Goal: Communication & Community: Answer question/provide support

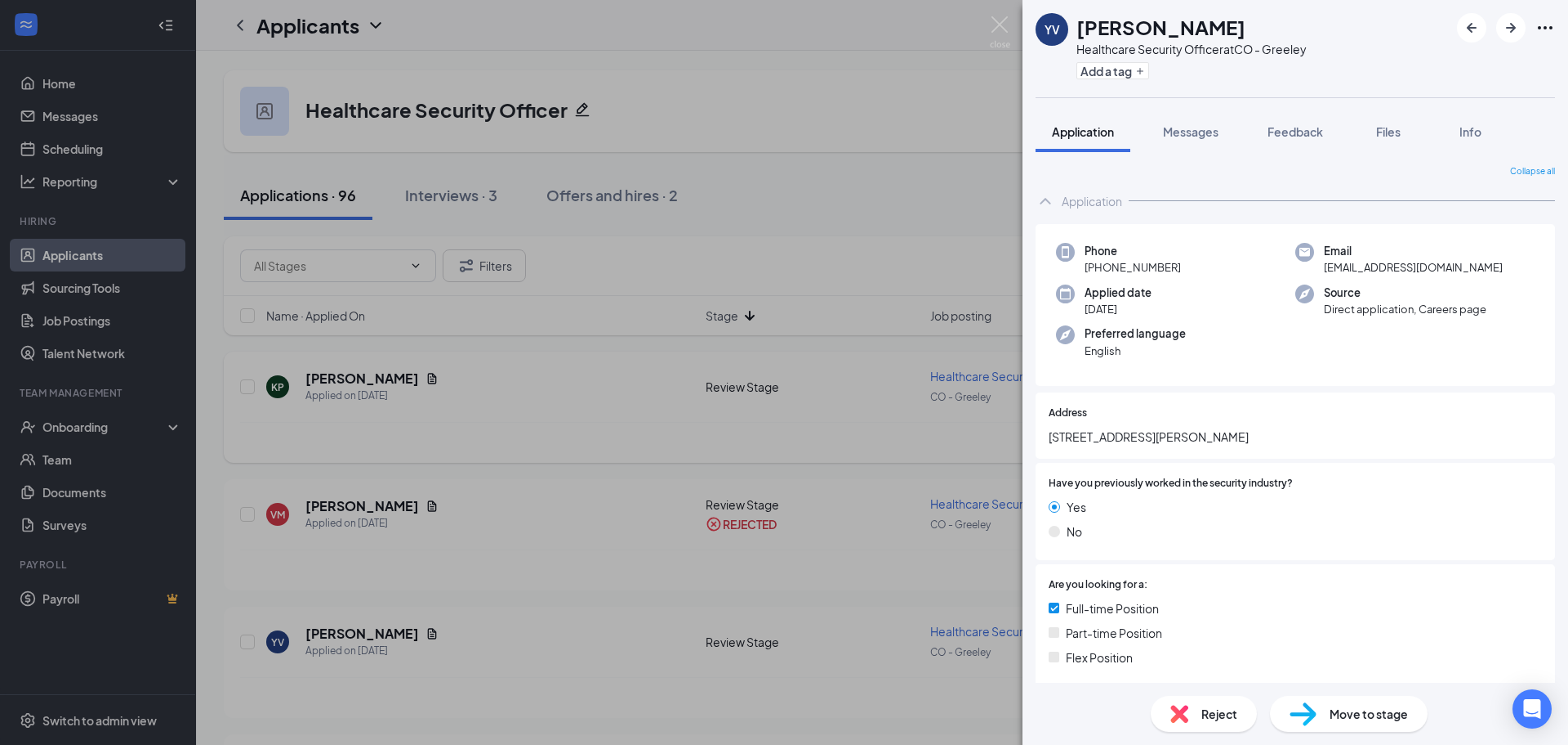
click at [480, 432] on div "YV [PERSON_NAME] Healthcare Security Officer at CO - Greeley Add a tag Applicat…" at bounding box center [784, 372] width 1568 height 745
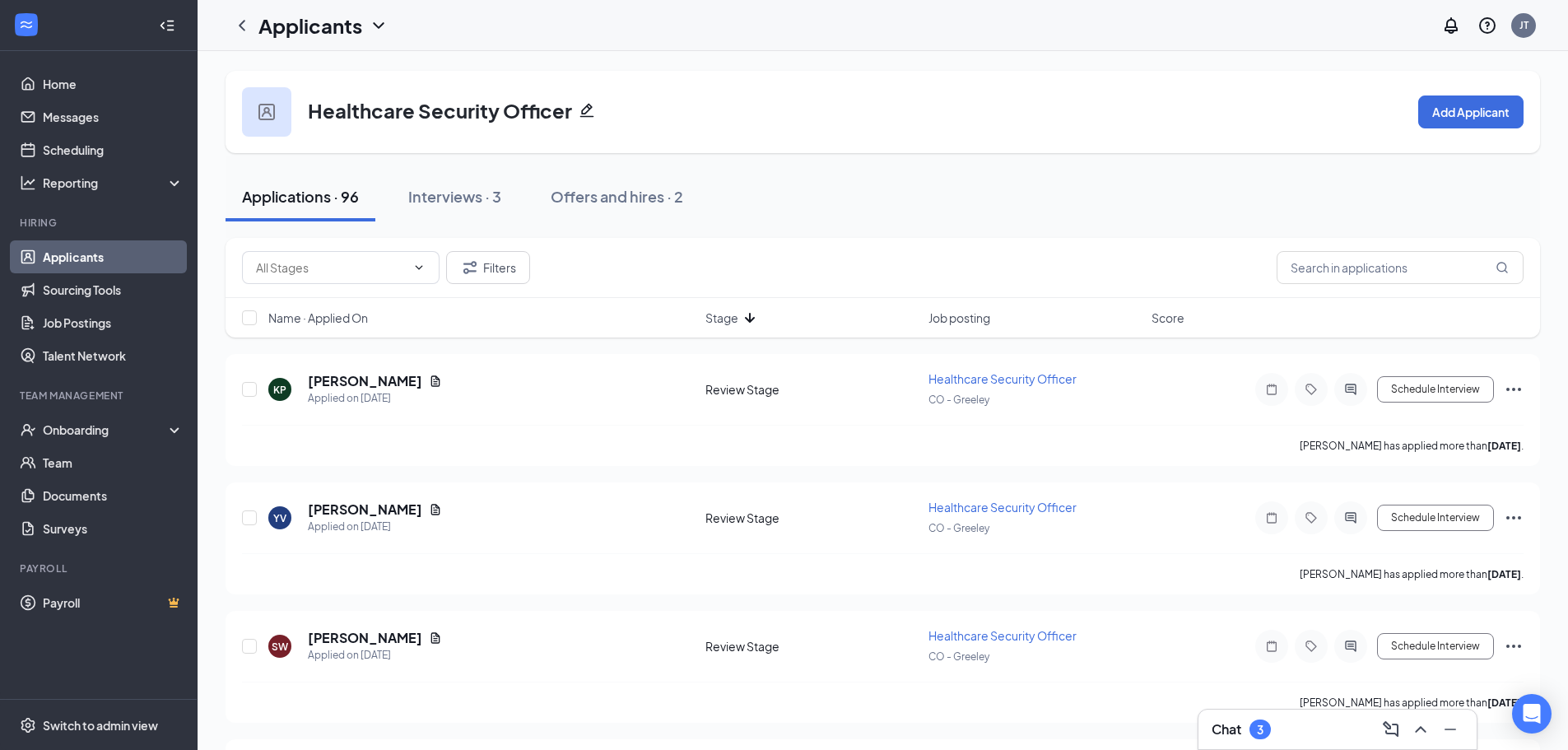
click at [1235, 735] on h3 "Chat" at bounding box center [1227, 729] width 30 height 18
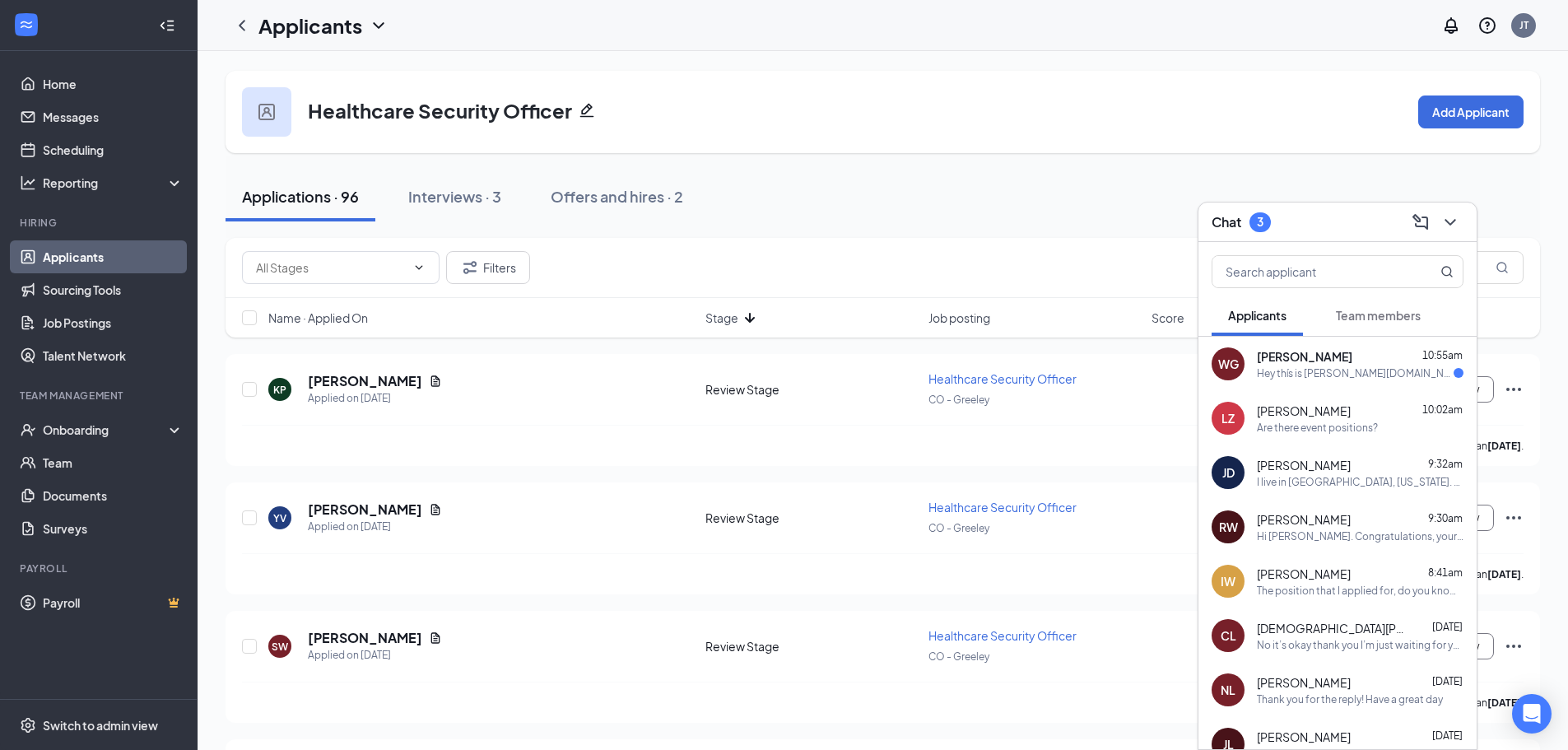
click at [1333, 379] on div "Hey thís is [PERSON_NAME][DOMAIN_NAME] sorry but I need to pull my applicant an…" at bounding box center [1355, 373] width 197 height 14
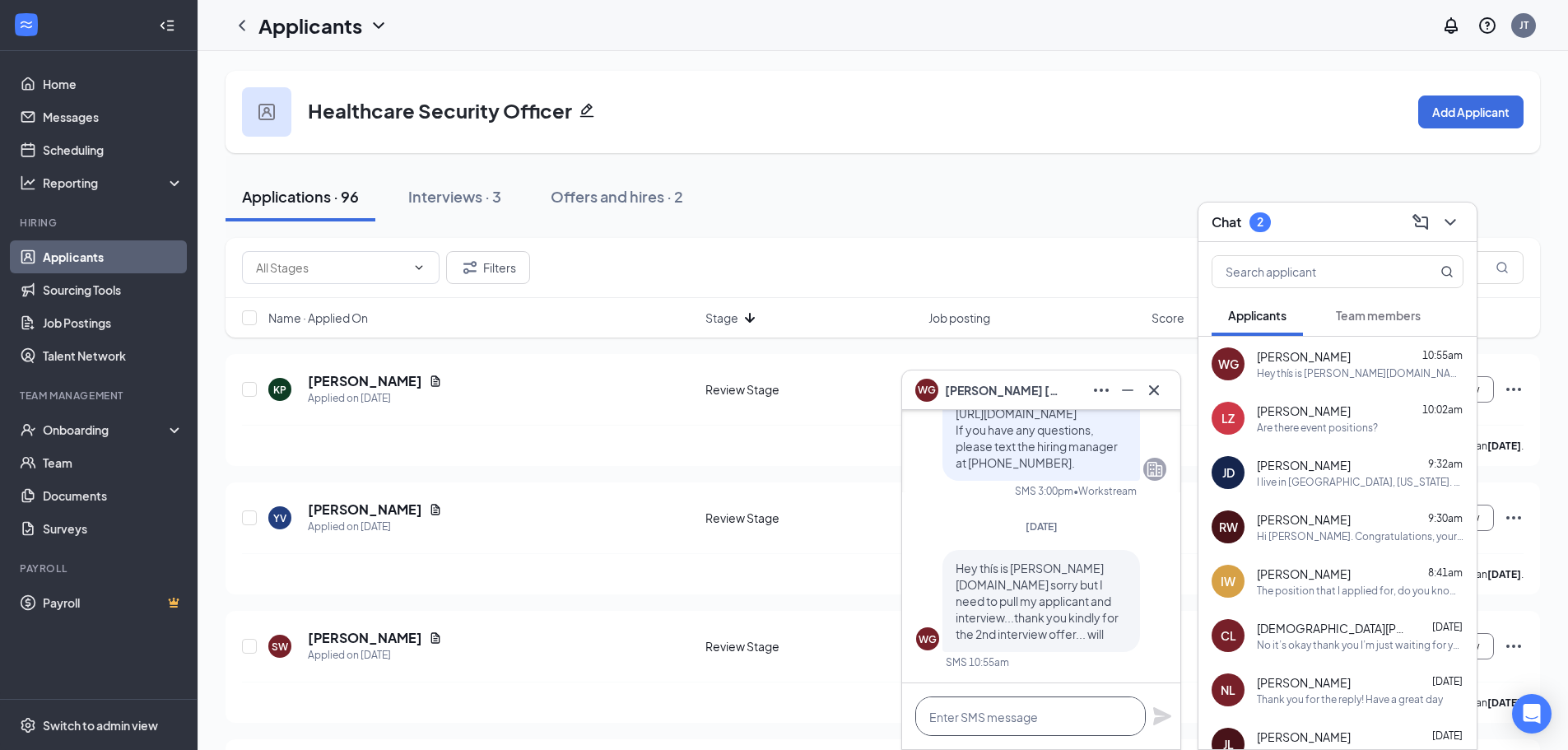
click at [1084, 718] on textarea at bounding box center [1031, 715] width 231 height 39
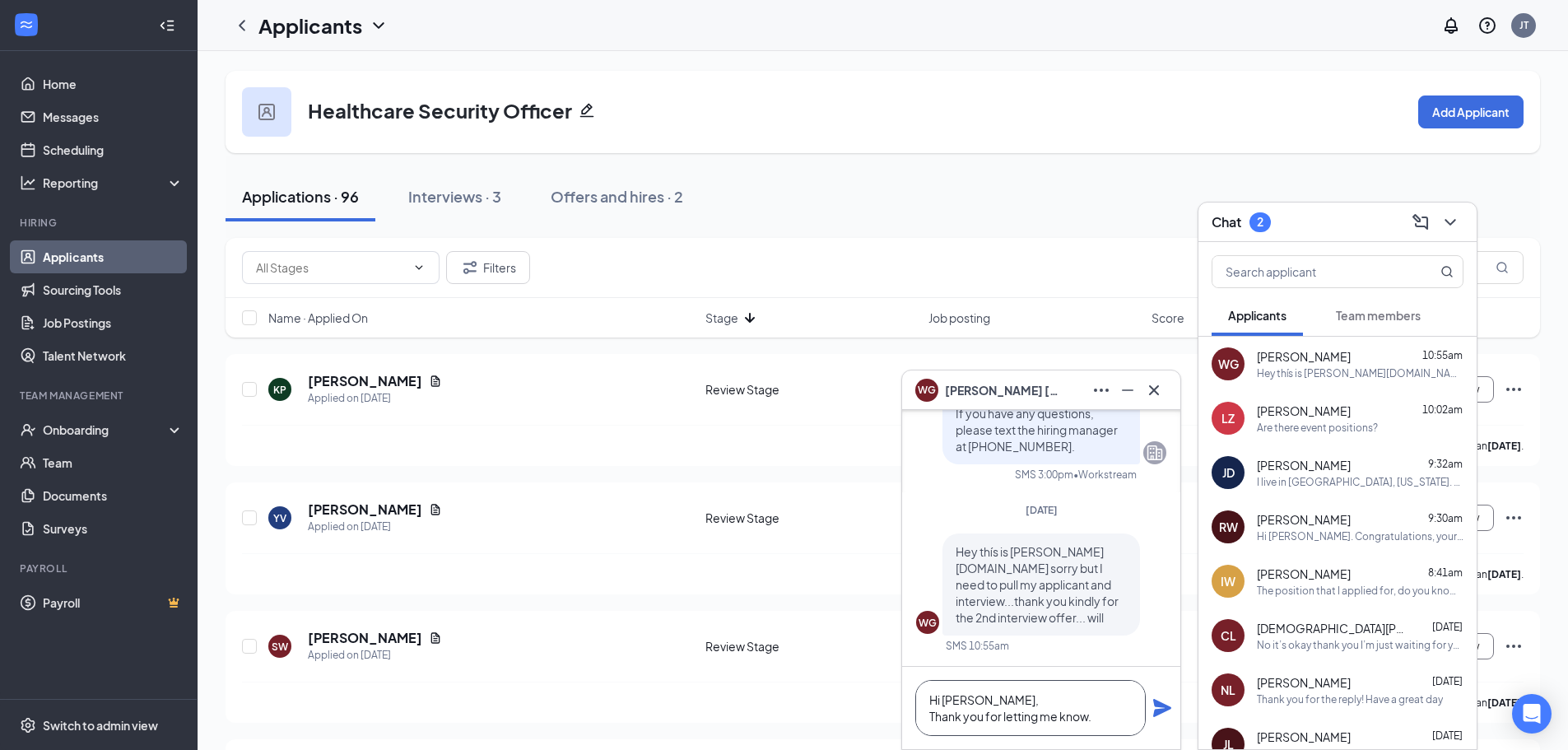
click at [1144, 705] on textarea "Hi [PERSON_NAME], Thank you for letting me know." at bounding box center [1031, 708] width 231 height 56
type textarea "Hi [PERSON_NAME], Thank you for letting me know."
click at [1155, 704] on icon "Plane" at bounding box center [1162, 707] width 18 height 18
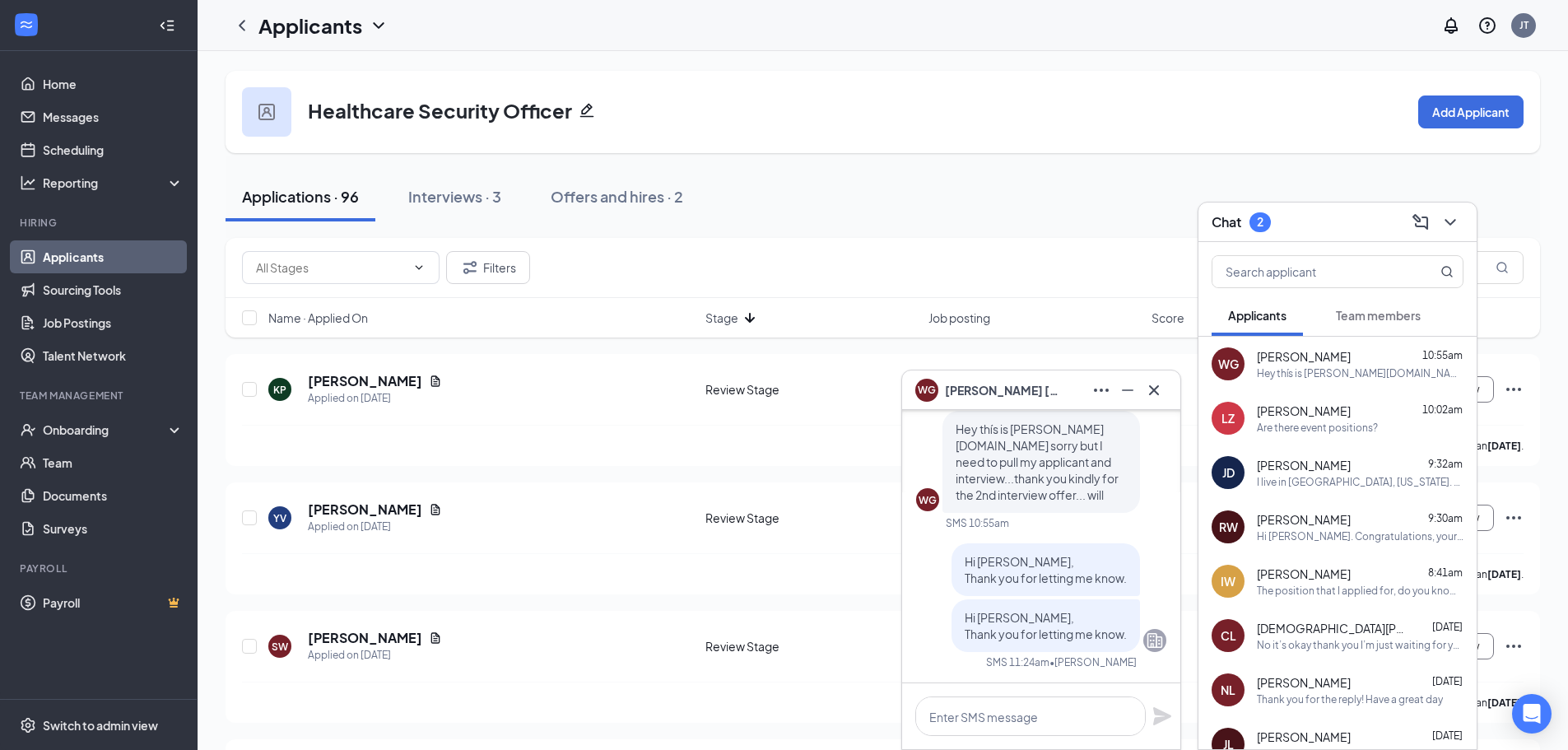
click at [1160, 384] on icon "Cross" at bounding box center [1153, 390] width 20 height 20
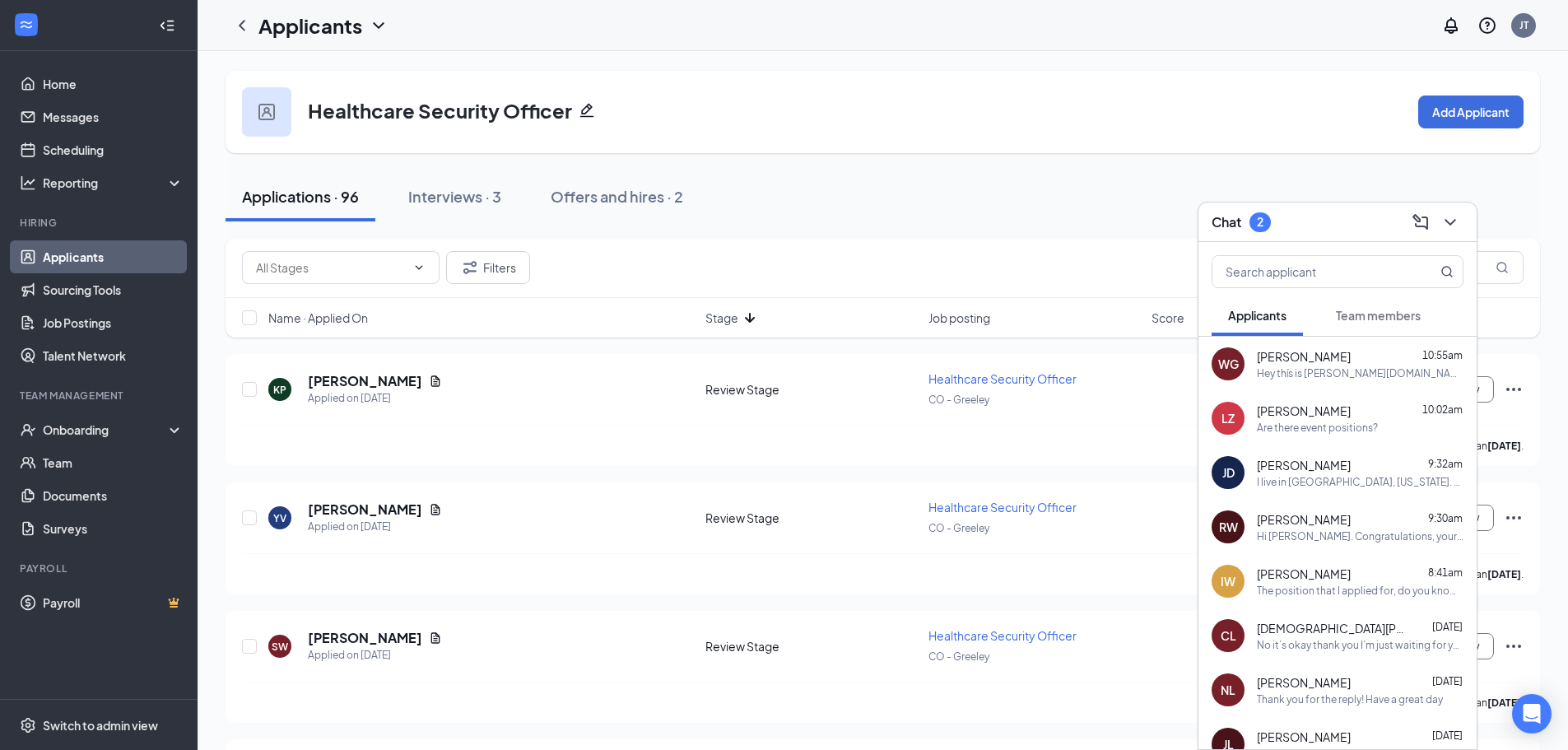
click at [1366, 316] on span "Team members" at bounding box center [1378, 315] width 85 height 15
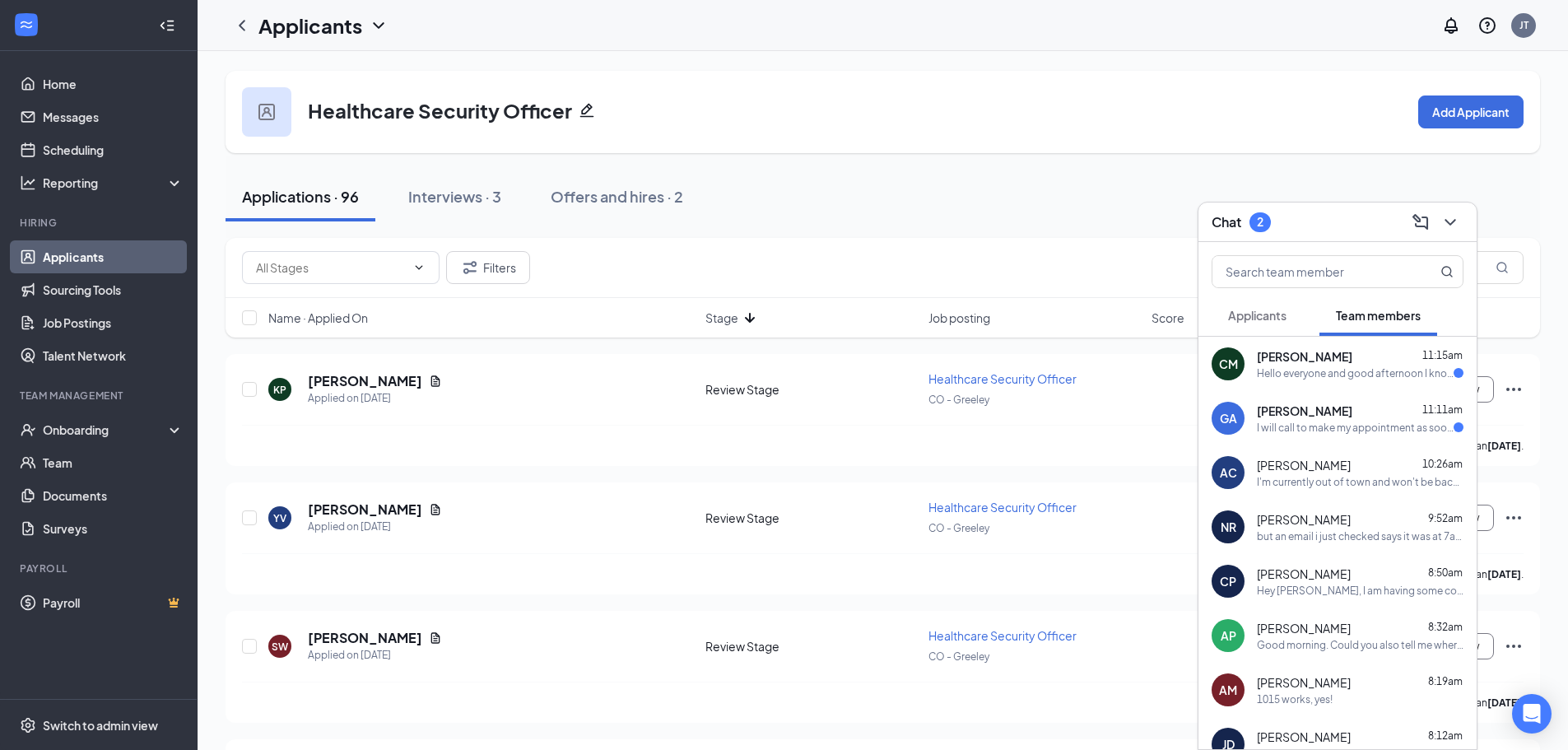
click at [1328, 358] on span "[PERSON_NAME]" at bounding box center [1304, 356] width 95 height 17
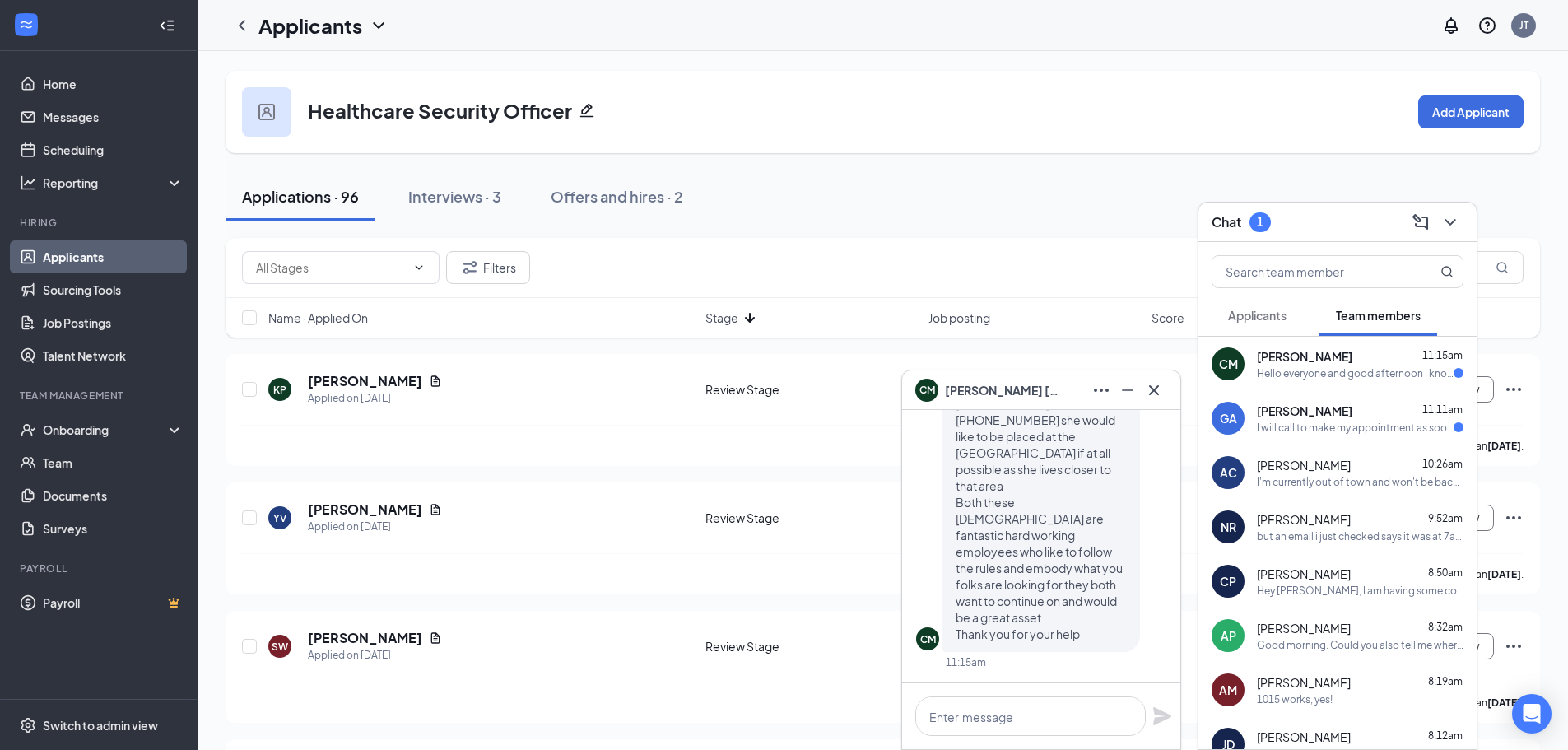
click at [1335, 415] on span "[PERSON_NAME]" at bounding box center [1304, 410] width 95 height 17
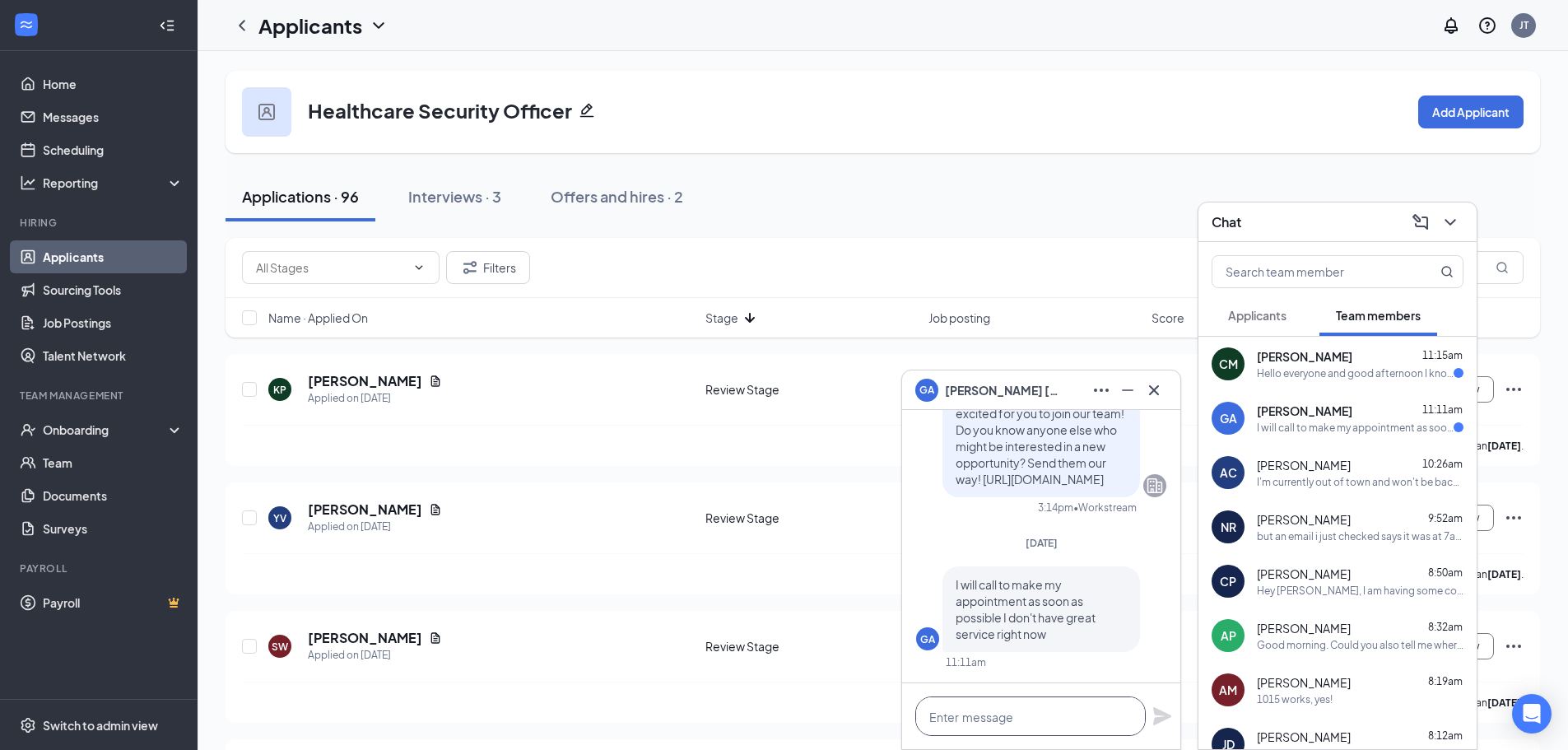
click at [1063, 705] on textarea at bounding box center [1031, 715] width 231 height 39
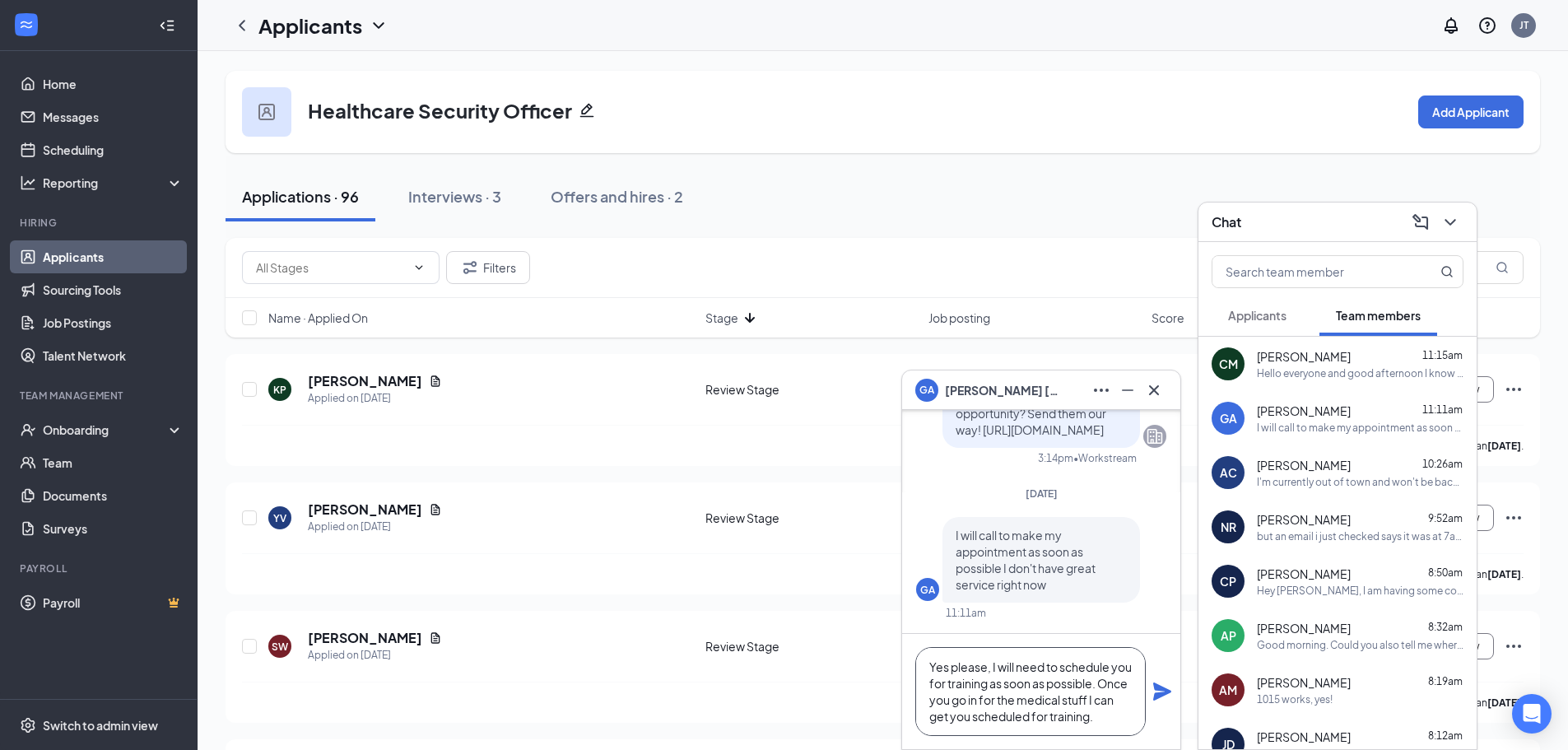
type textarea "Yes please, I will need to schedule you for training as soon as possible. Once …"
click at [1168, 694] on icon "Plane" at bounding box center [1162, 691] width 20 height 20
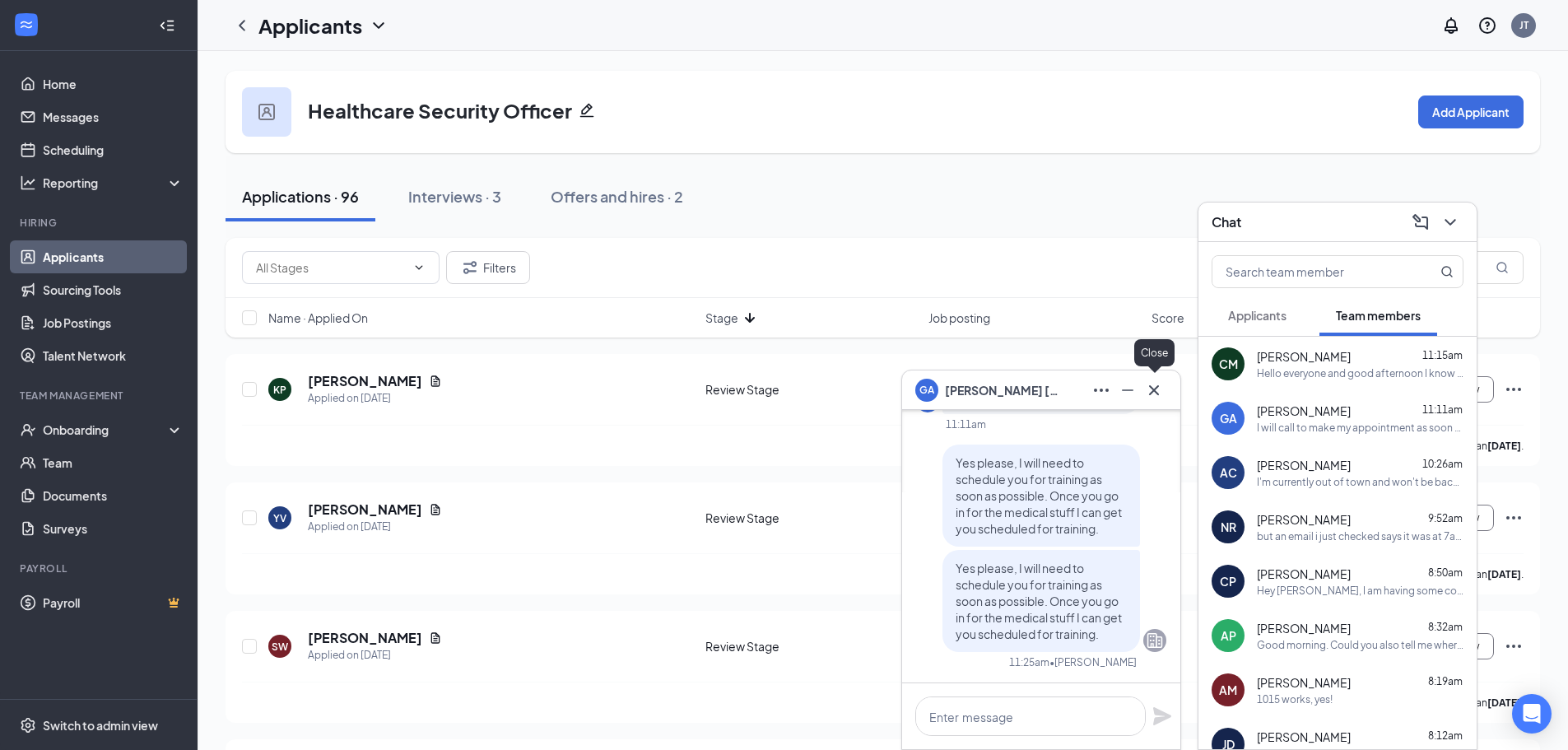
click at [1159, 393] on icon "Cross" at bounding box center [1153, 390] width 20 height 20
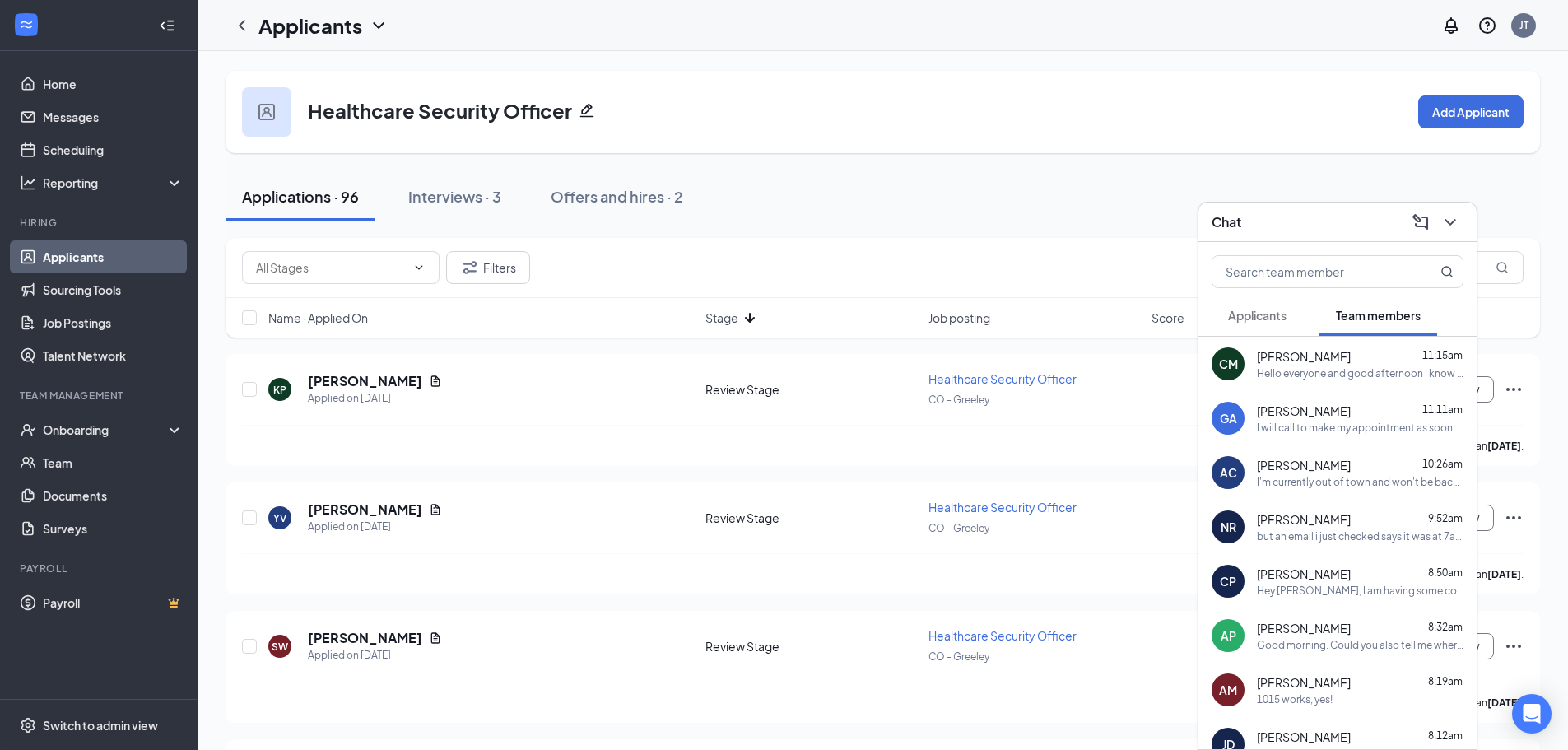
click at [1262, 316] on span "Applicants" at bounding box center [1257, 315] width 59 height 15
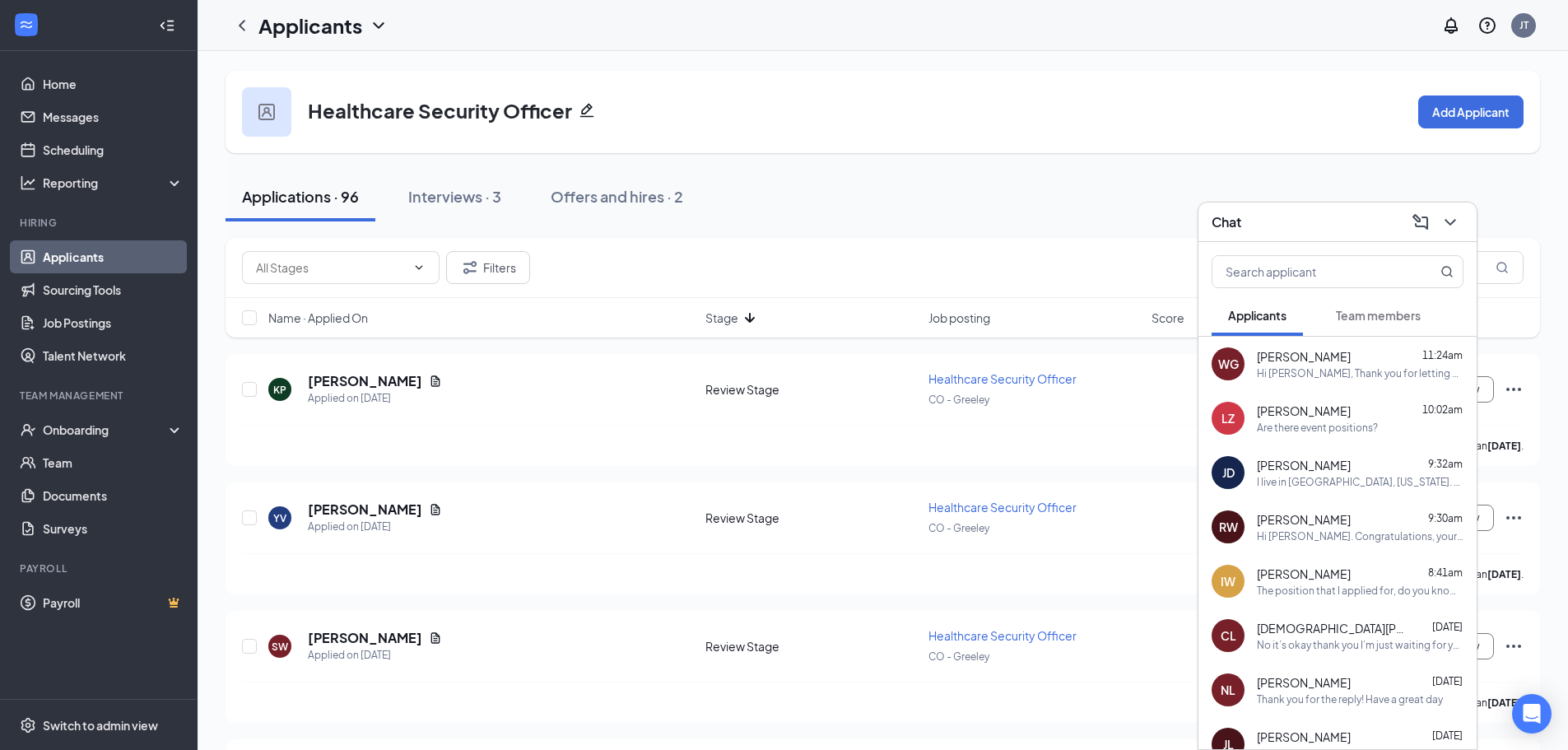
click at [1280, 348] on span "[PERSON_NAME]" at bounding box center [1303, 356] width 94 height 17
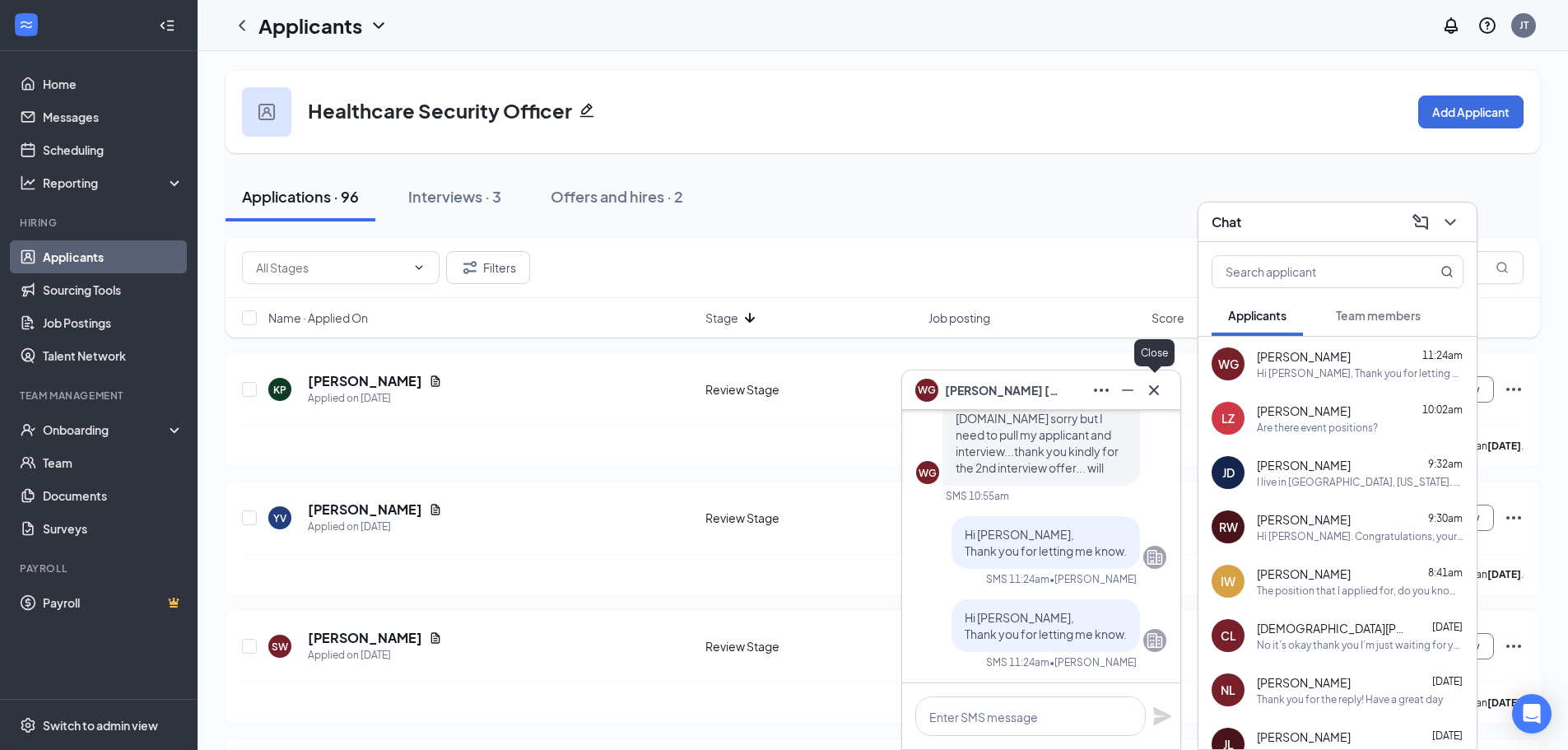
click at [1153, 380] on icon "Cross" at bounding box center [1153, 390] width 20 height 20
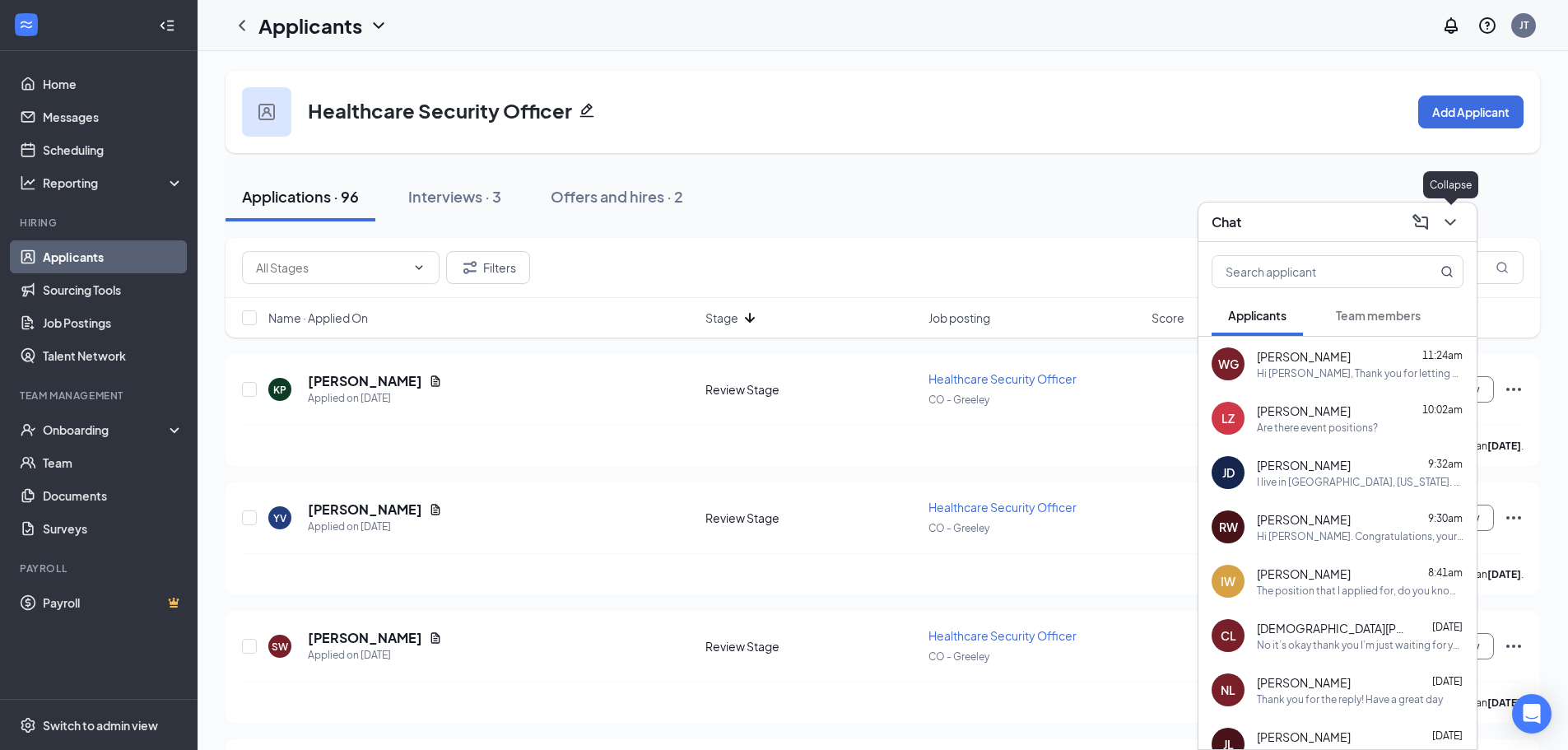
click at [1451, 225] on icon "ChevronDown" at bounding box center [1450, 222] width 10 height 7
